Goal: Information Seeking & Learning: Learn about a topic

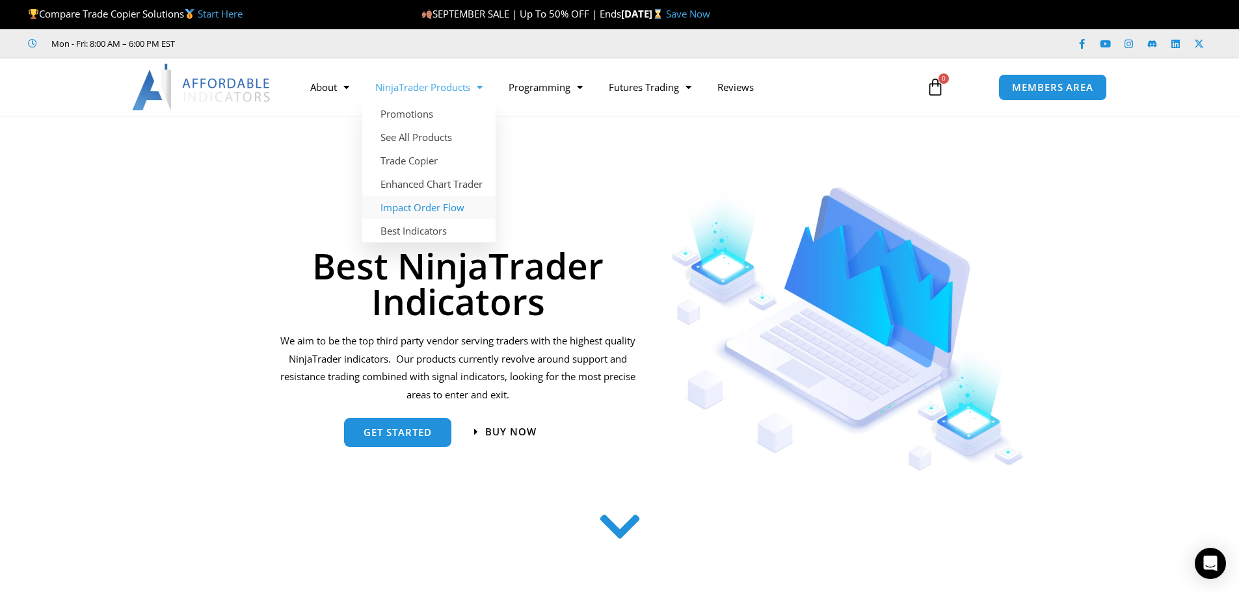
click at [433, 208] on link "Impact Order Flow" at bounding box center [428, 207] width 133 height 23
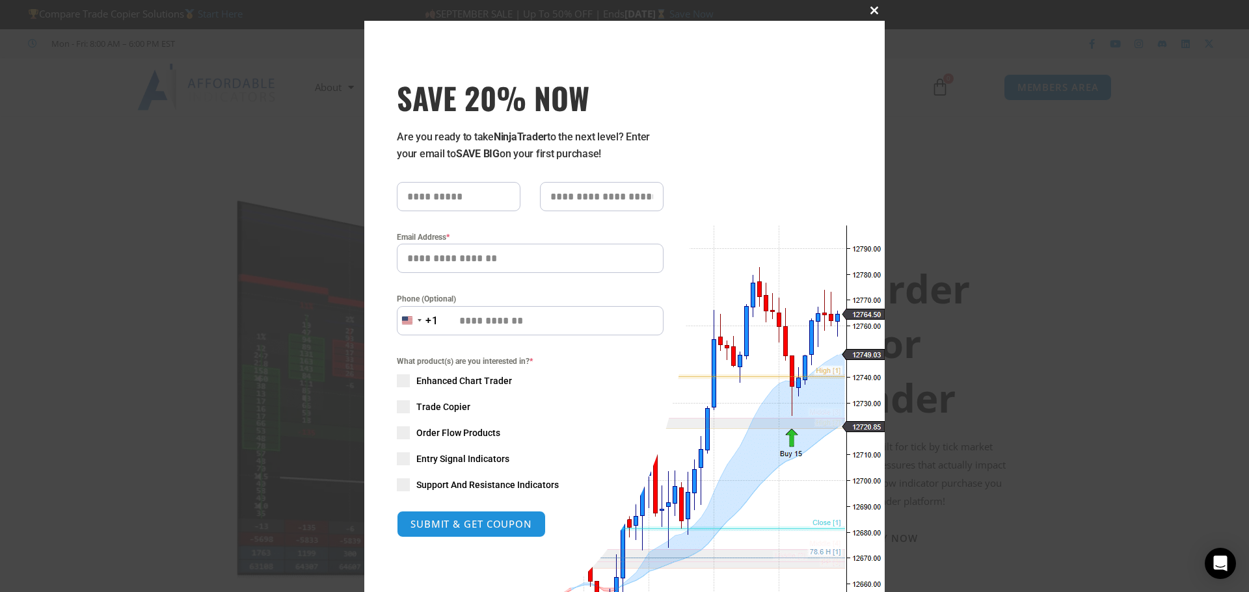
click at [870, 14] on span "SAVE 20% NOW popup" at bounding box center [874, 11] width 21 height 8
